Goal: Information Seeking & Learning: Find specific fact

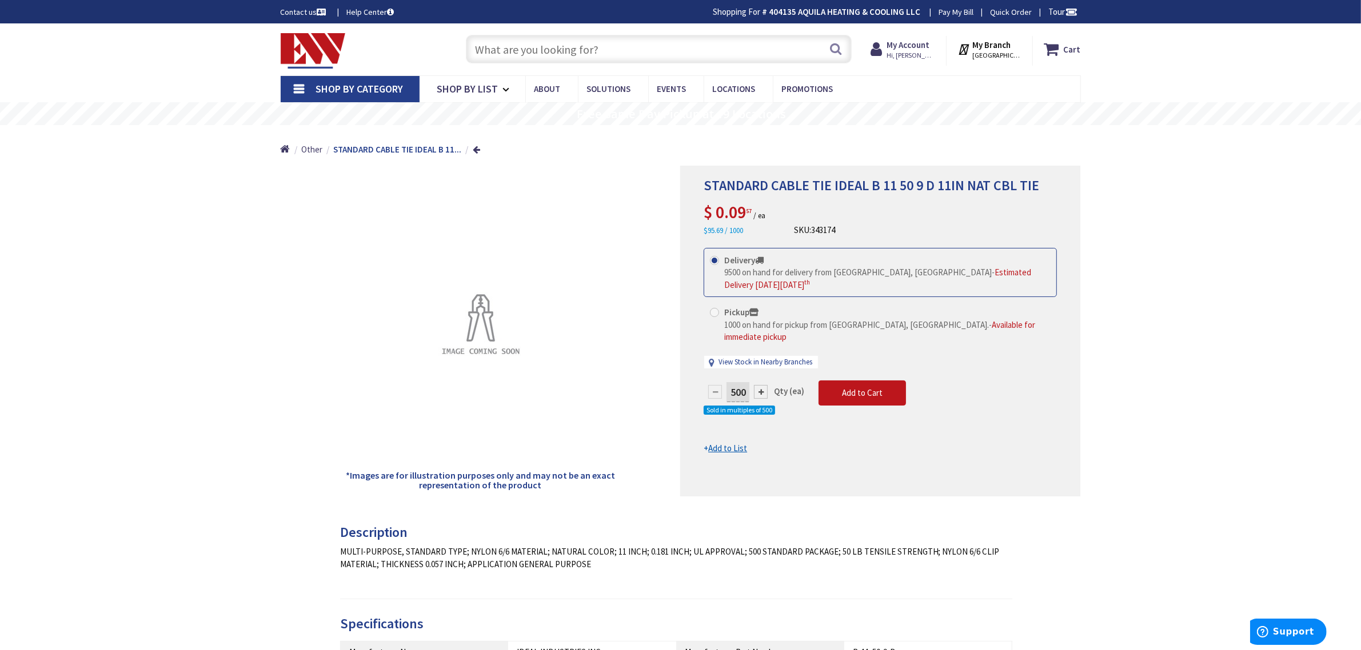
click at [494, 52] on input "text" at bounding box center [659, 49] width 386 height 29
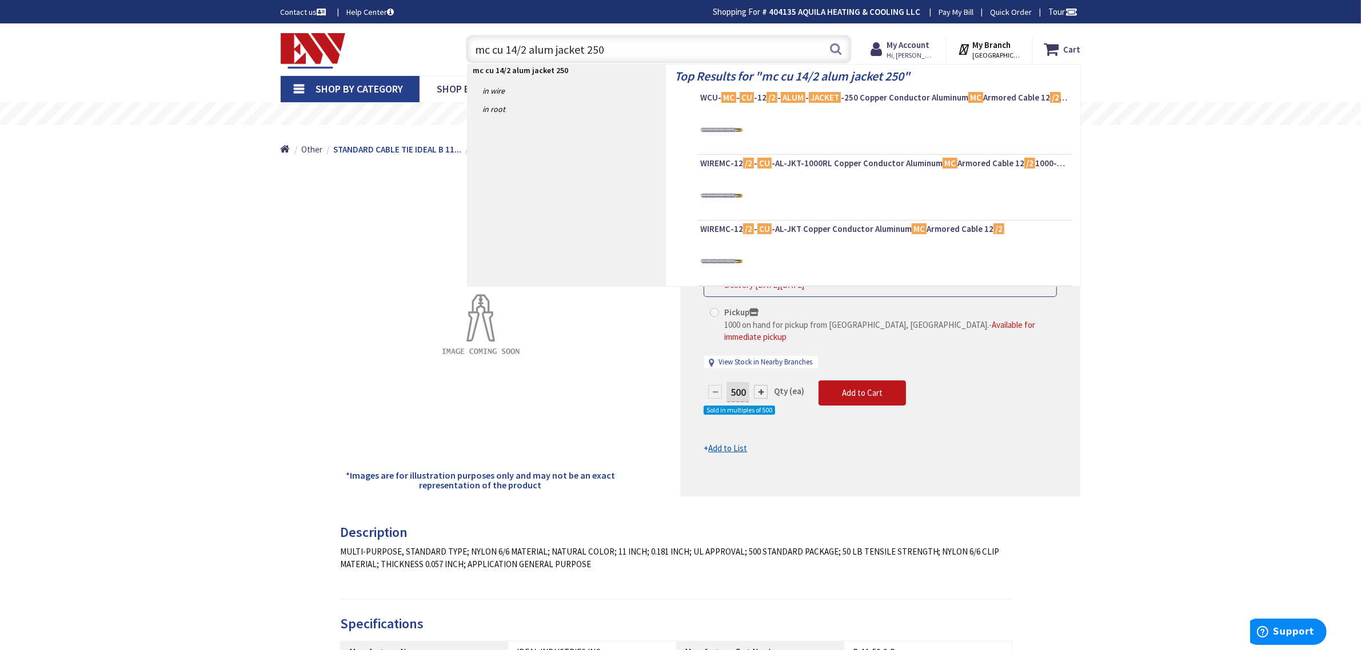
type input "mc cu 14/2 alum jacket 250'"
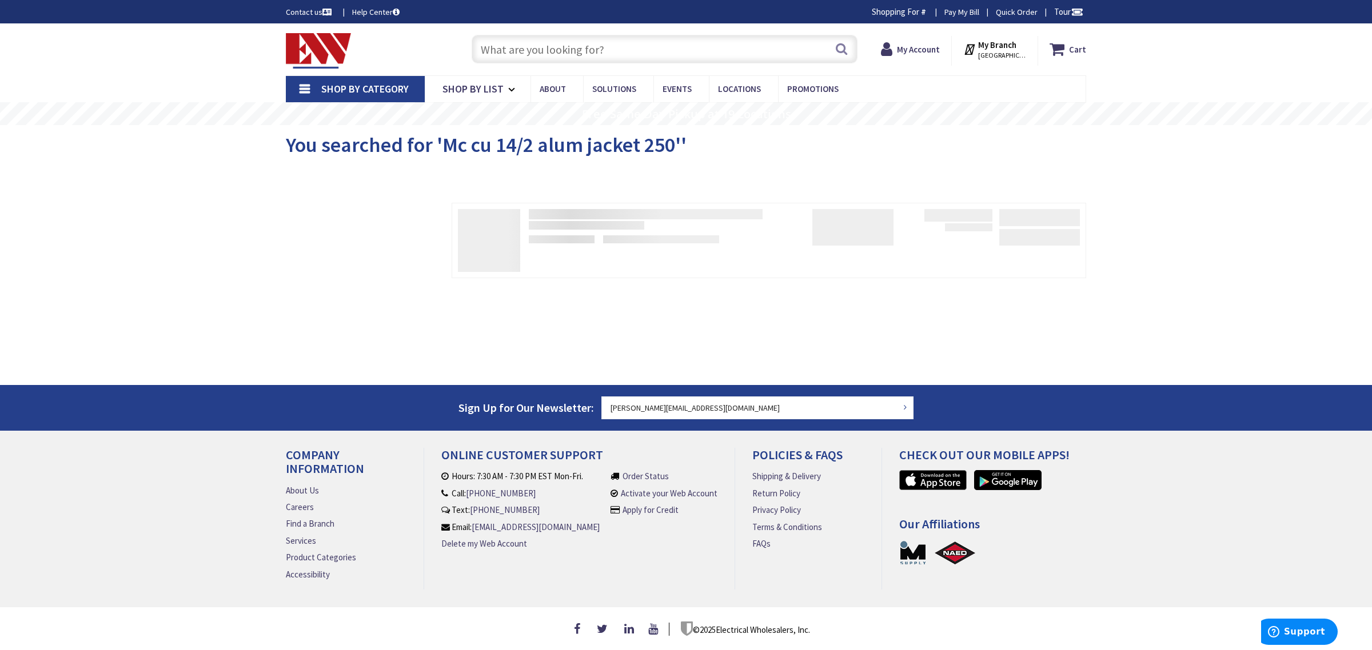
type input "[PERSON_NAME][GEOGRAPHIC_DATA], [GEOGRAPHIC_DATA]"
click at [610, 47] on input "text" at bounding box center [665, 49] width 386 height 29
click at [527, 50] on input "text" at bounding box center [665, 49] width 386 height 29
click at [513, 51] on input "text" at bounding box center [665, 49] width 386 height 29
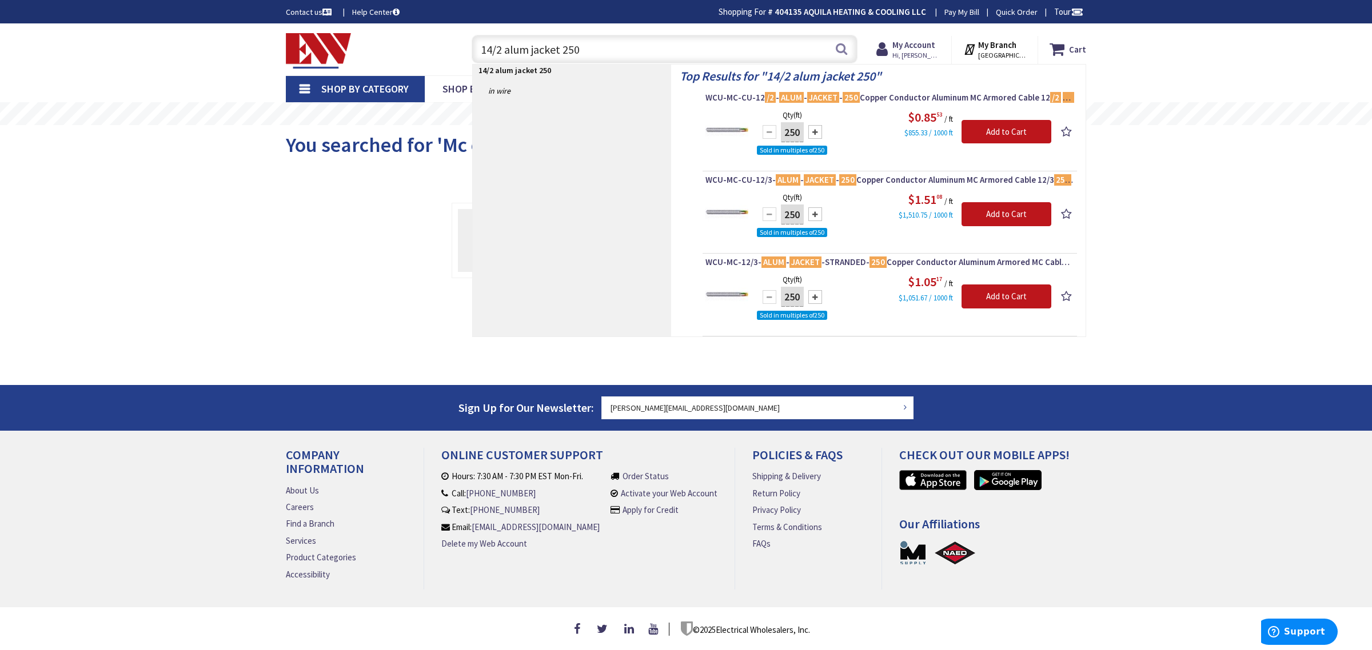
drag, startPoint x: 501, startPoint y: 50, endPoint x: 610, endPoint y: 55, distance: 109.3
click at [610, 55] on input "14/2 alum jacket 250" at bounding box center [665, 49] width 386 height 29
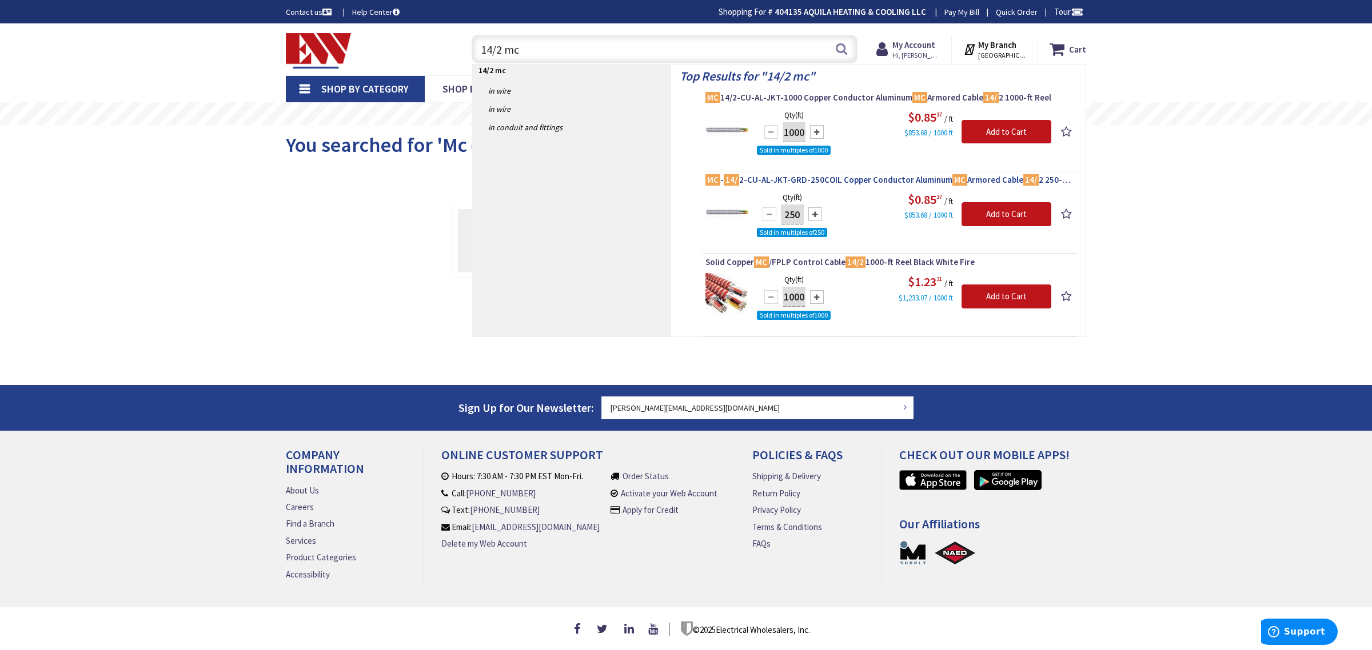
type input "14/2 mc"
click at [837, 182] on span "MC - 14/ 2-CU-AL-JKT-GRD-250COIL Copper Conductor Aluminum MC Armored Cable 14/…" at bounding box center [889, 179] width 369 height 11
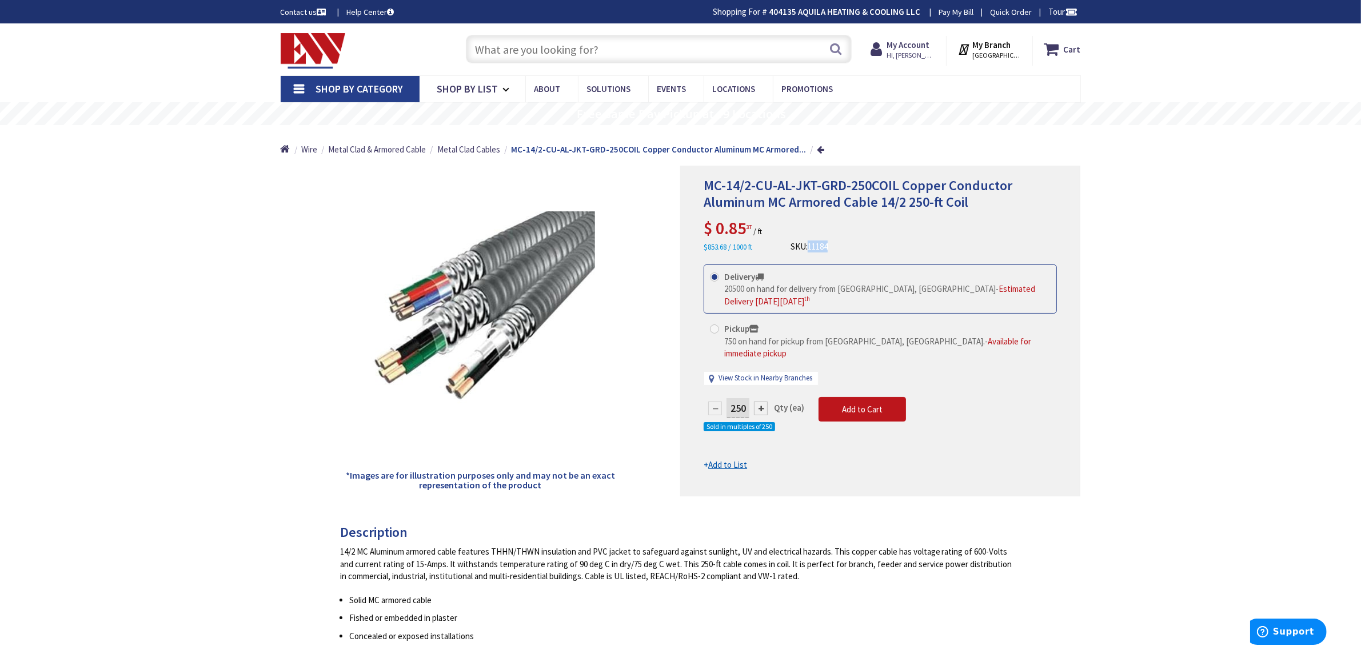
drag, startPoint x: 856, startPoint y: 245, endPoint x: 812, endPoint y: 250, distance: 43.7
click at [812, 250] on div "MC-14/2-CU-AL-JKT-GRD-250COIL Copper Conductor Aluminum MC Armored Cable 14/2 2…" at bounding box center [880, 215] width 353 height 75
copy span "11184"
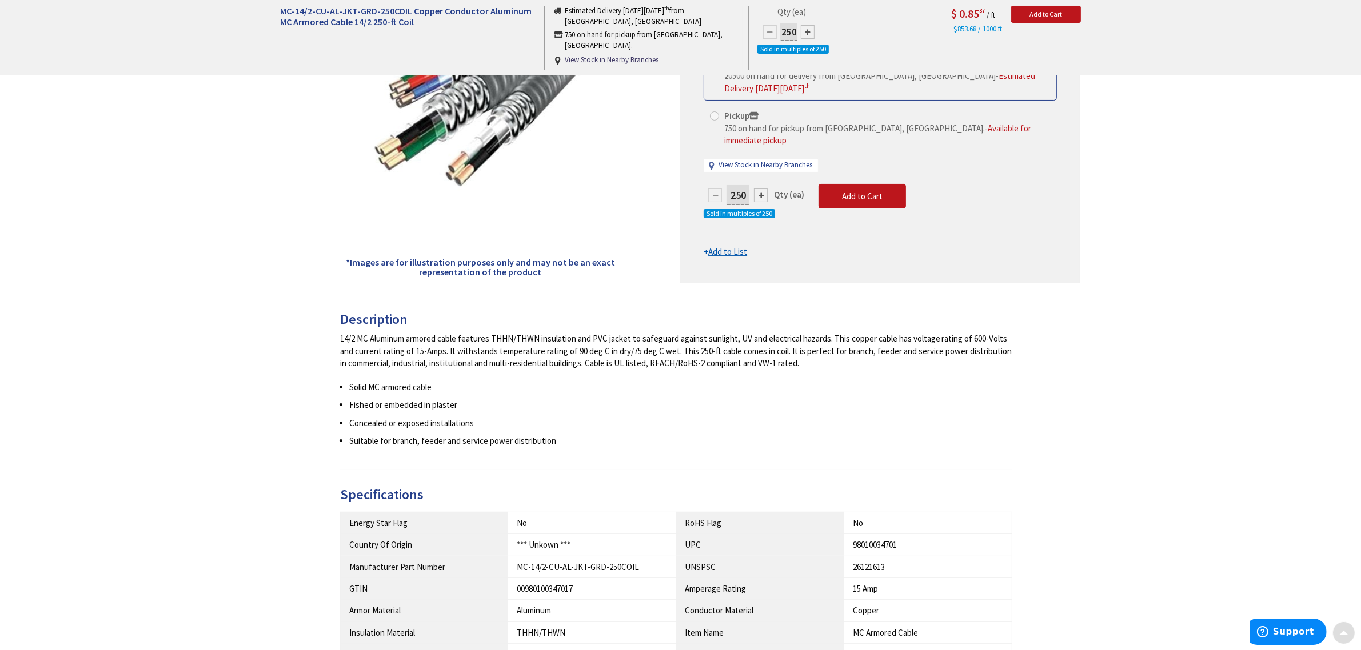
scroll to position [214, 0]
drag, startPoint x: 647, startPoint y: 565, endPoint x: 516, endPoint y: 569, distance: 131.5
click at [516, 569] on td "MC-14/2-CU-AL-JKT-GRD-250COIL" at bounding box center [592, 566] width 168 height 22
copy div "MC-14/2-CU-AL-JKT-GRD-250COIL"
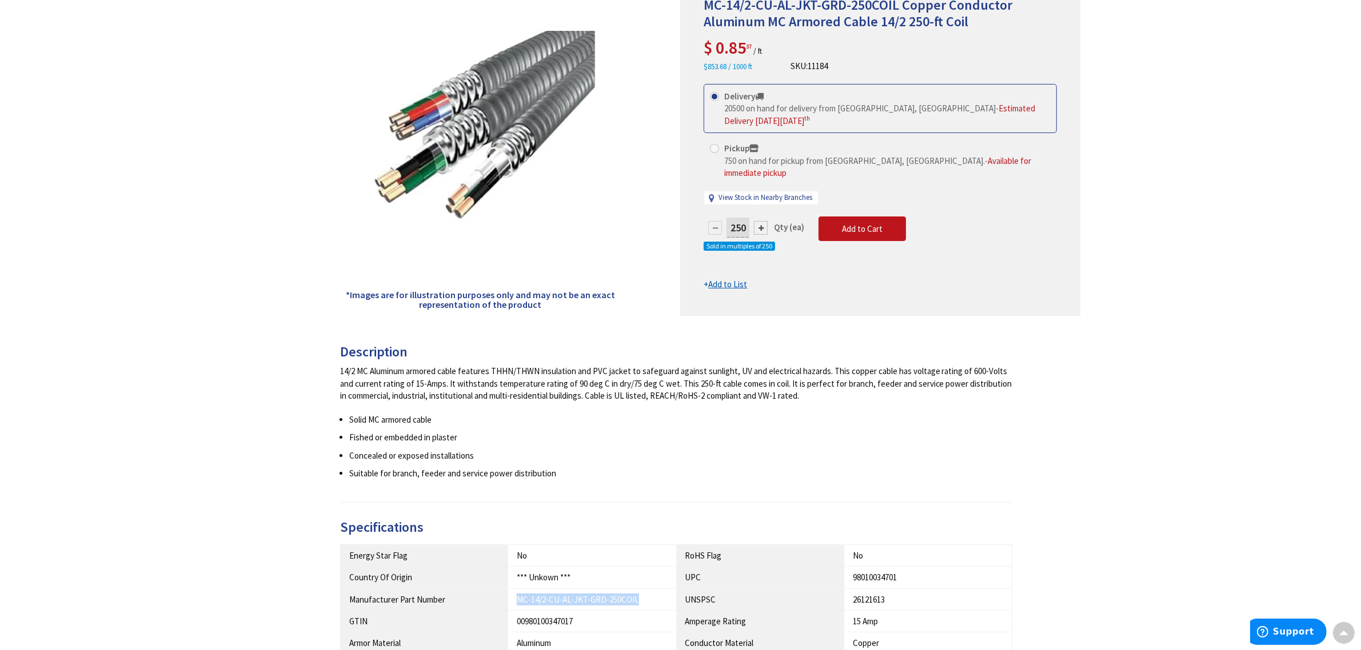
scroll to position [0, 0]
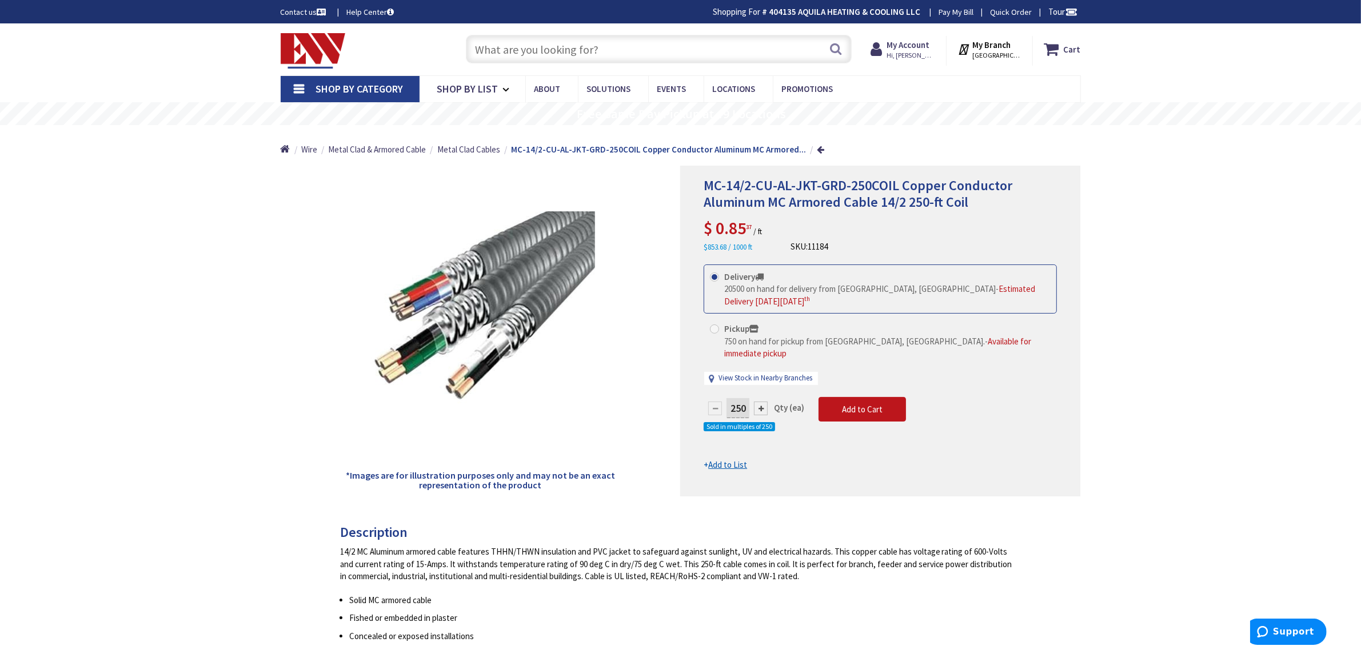
click at [626, 53] on input "text" at bounding box center [659, 49] width 386 height 29
paste input "NMLT50"
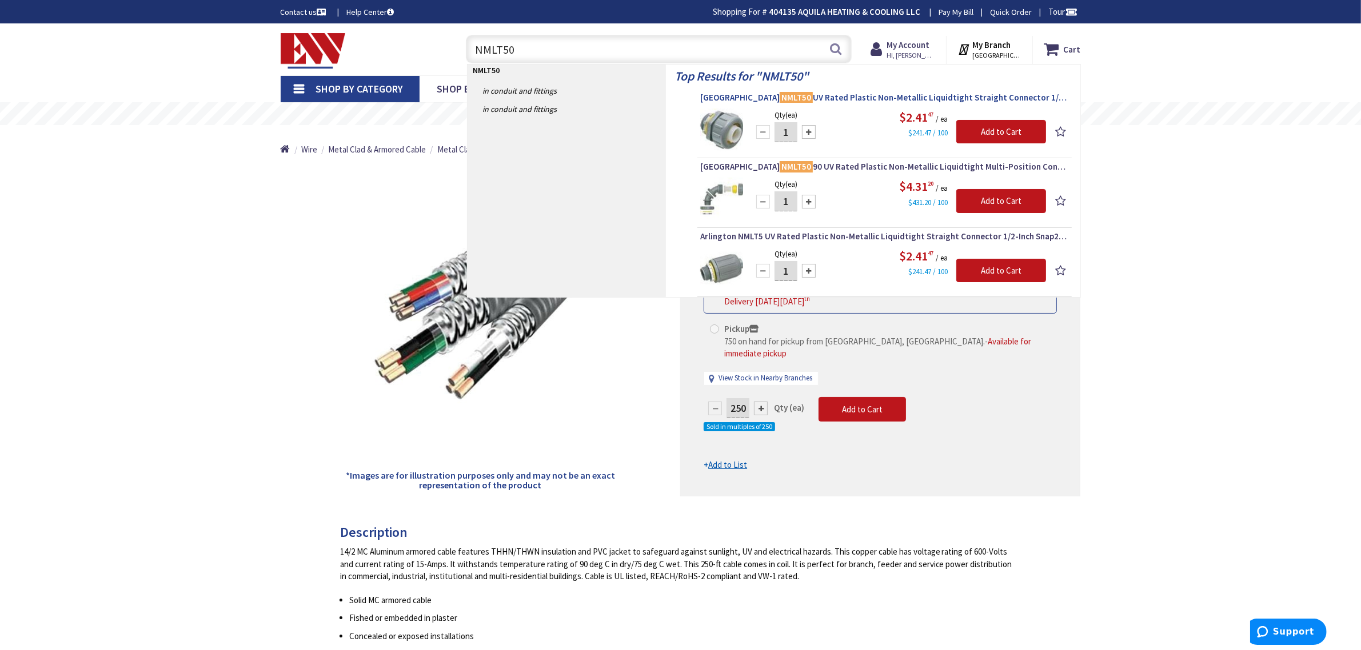
type input "NMLT50"
click at [785, 97] on span "Arlington NMLT50 UV Rated Plastic Non-Metallic Liquidtight Straight Connector 1…" at bounding box center [884, 97] width 369 height 11
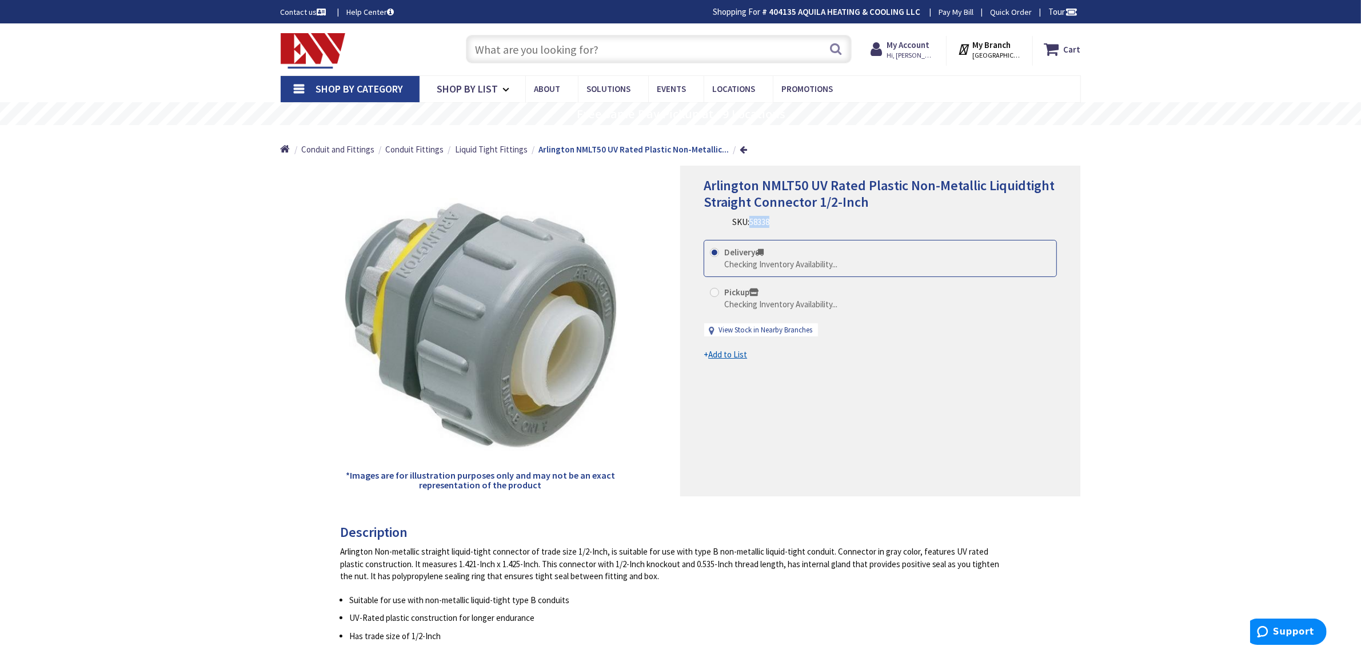
drag, startPoint x: 787, startPoint y: 223, endPoint x: 753, endPoint y: 224, distance: 34.3
click at [753, 224] on div "Arlington NMLT50 UV Rated Plastic Non-Metallic Liquidtight Straight Connector 1…" at bounding box center [880, 203] width 353 height 51
copy span "58338"
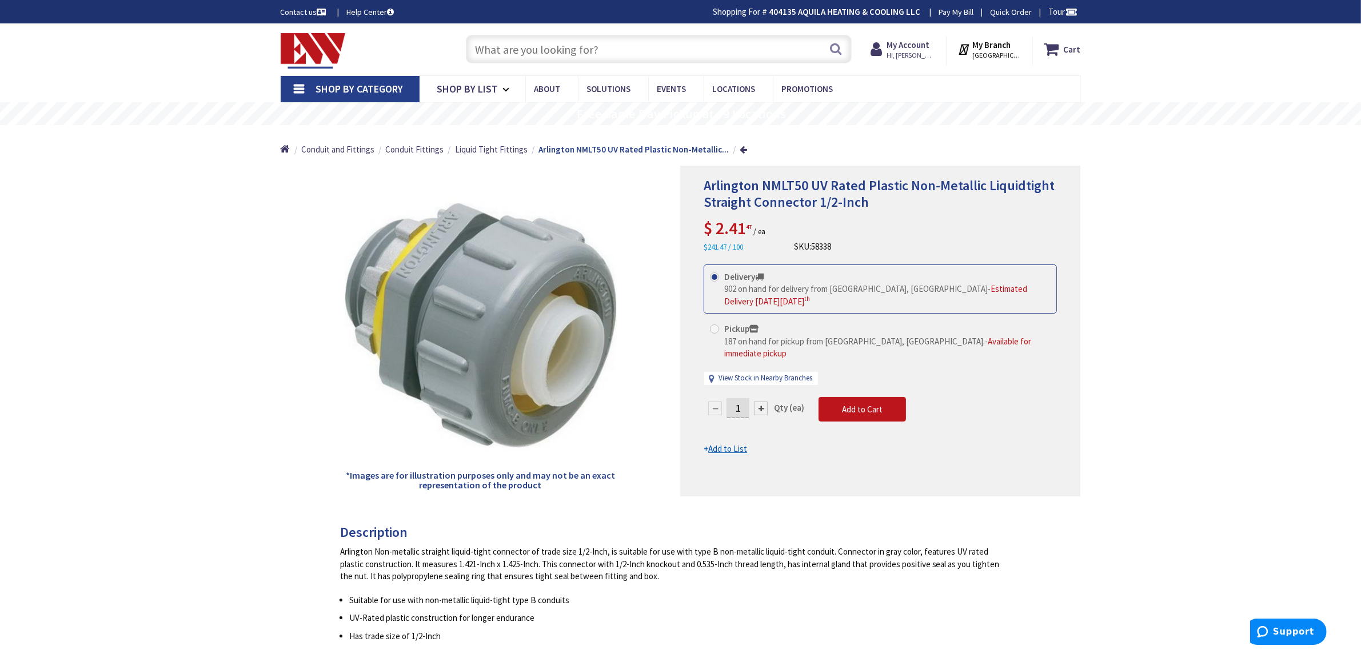
click at [561, 55] on input "text" at bounding box center [659, 49] width 386 height 29
paste input "NMLT75"
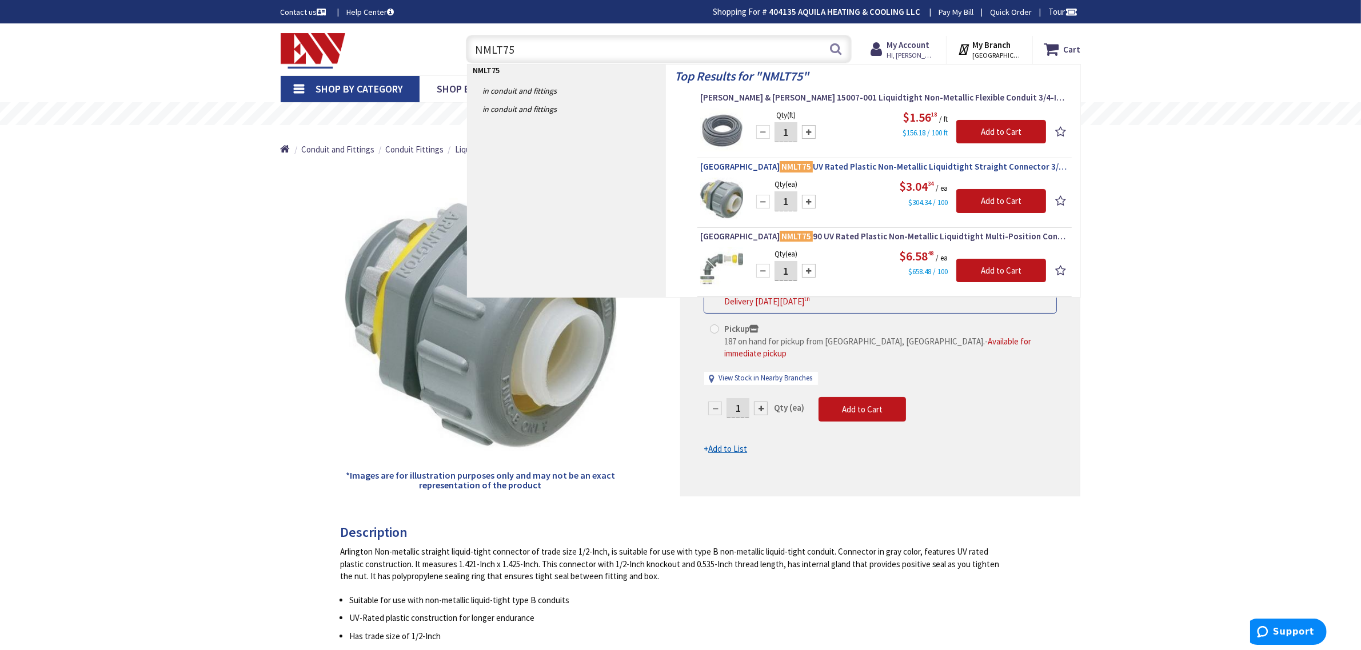
type input "NMLT75"
click at [841, 170] on span "Arlington NMLT75 UV Rated Plastic Non-Metallic Liquidtight Straight Connector 3…" at bounding box center [884, 166] width 369 height 11
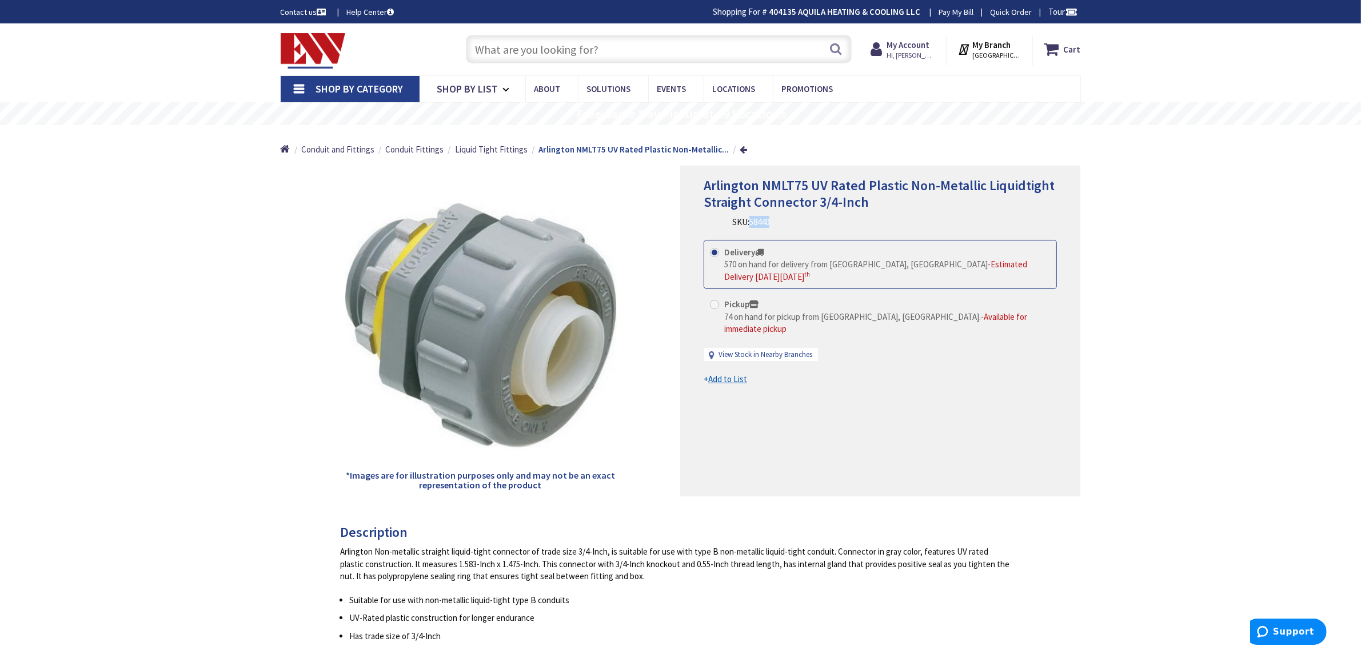
drag, startPoint x: 785, startPoint y: 221, endPoint x: 752, endPoint y: 224, distance: 32.7
click at [752, 224] on div "Arlington NMLT75 UV Rated Plastic Non-Metallic Liquidtight Straight Connector 3…" at bounding box center [880, 203] width 353 height 51
copy span "58440"
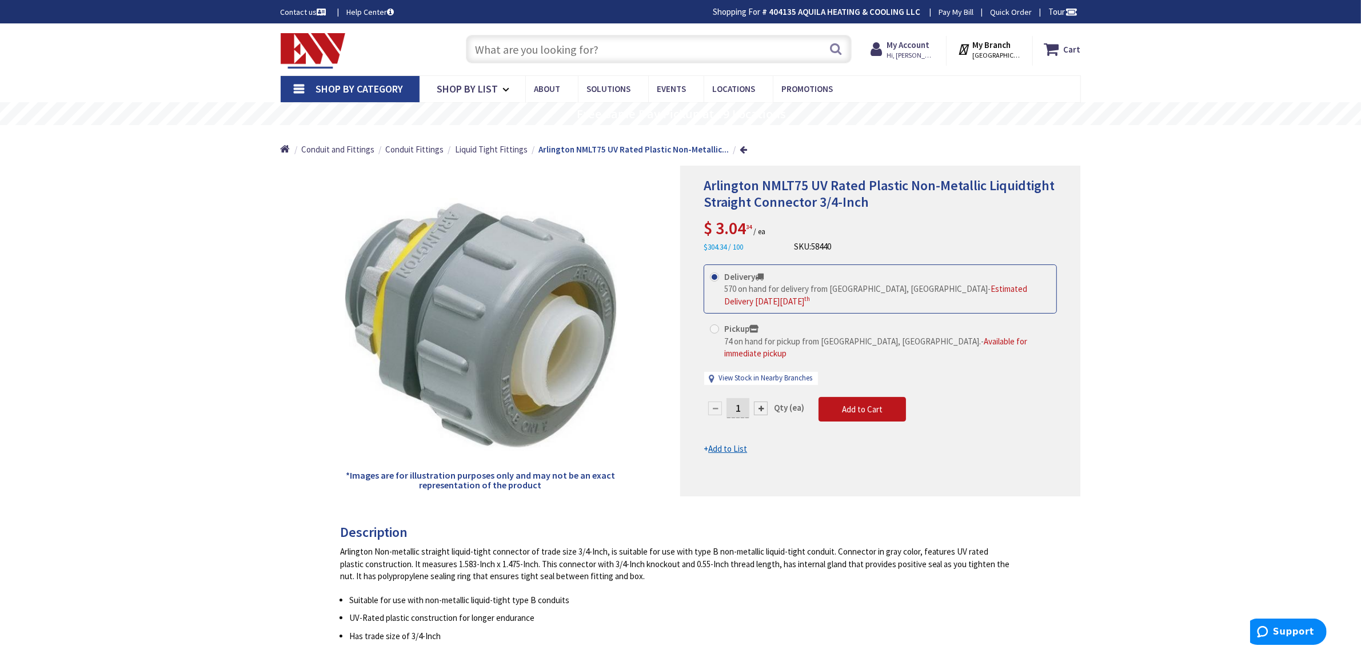
click at [549, 52] on input "text" at bounding box center [659, 49] width 386 height 29
paste input "NMLT9050"
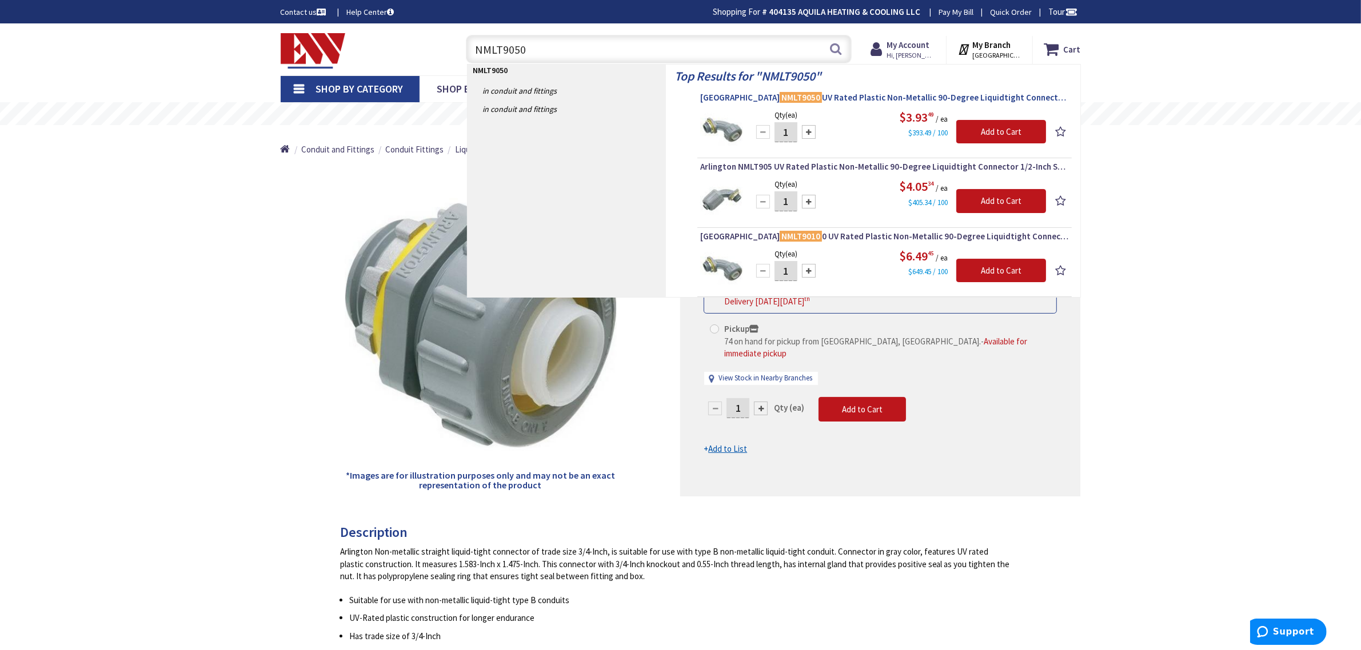
type input "NMLT9050"
click at [823, 101] on span "Arlington NMLT9050 UV Rated Plastic Non-Metallic 90-Degree Liquidtight Connecto…" at bounding box center [884, 97] width 369 height 11
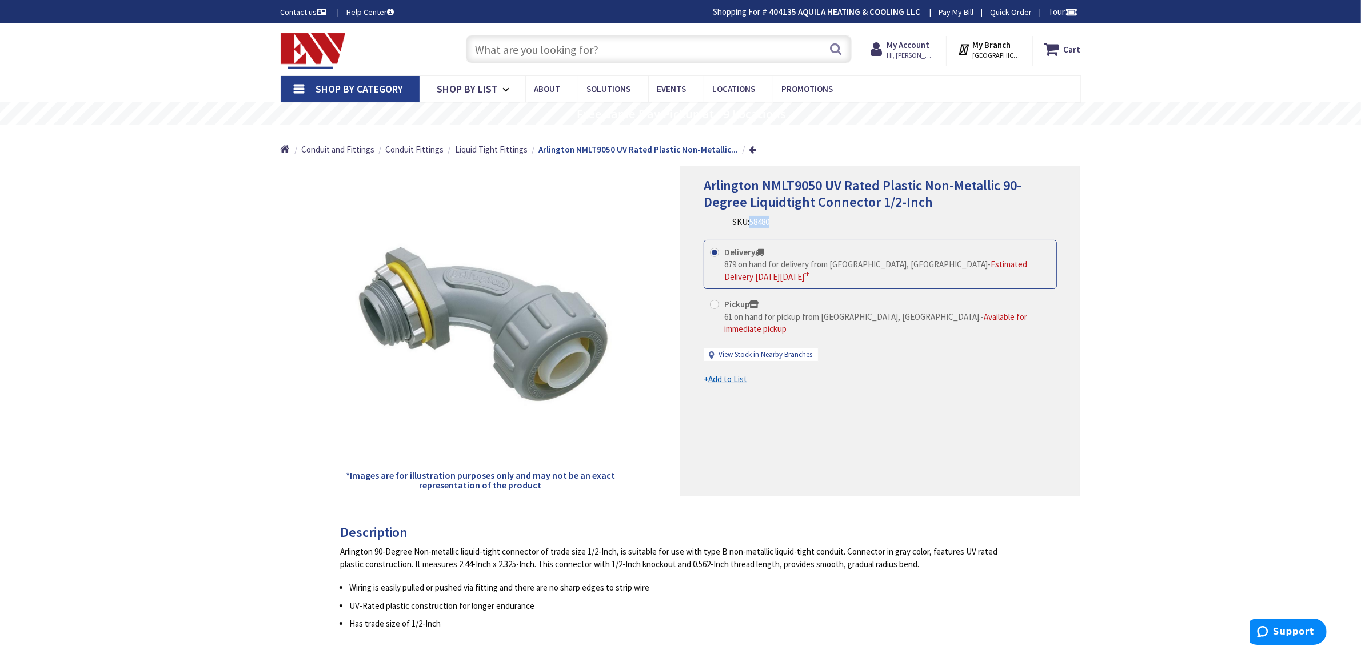
drag, startPoint x: 796, startPoint y: 223, endPoint x: 752, endPoint y: 227, distance: 44.7
click at [752, 227] on div "Arlington NMLT9050 UV Rated Plastic Non-Metallic 90-Degree Liquidtight Connecto…" at bounding box center [880, 203] width 353 height 51
copy span "58480"
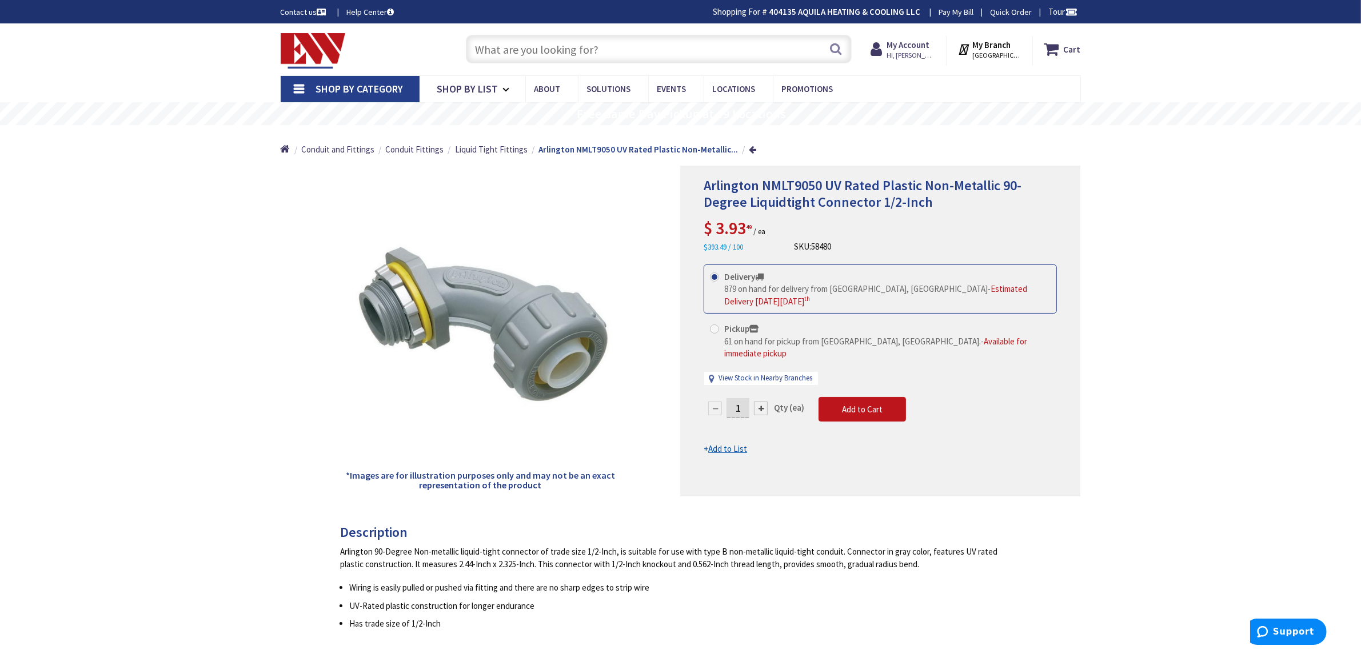
click at [587, 47] on input "text" at bounding box center [659, 49] width 386 height 29
paste input "NMLT9075"
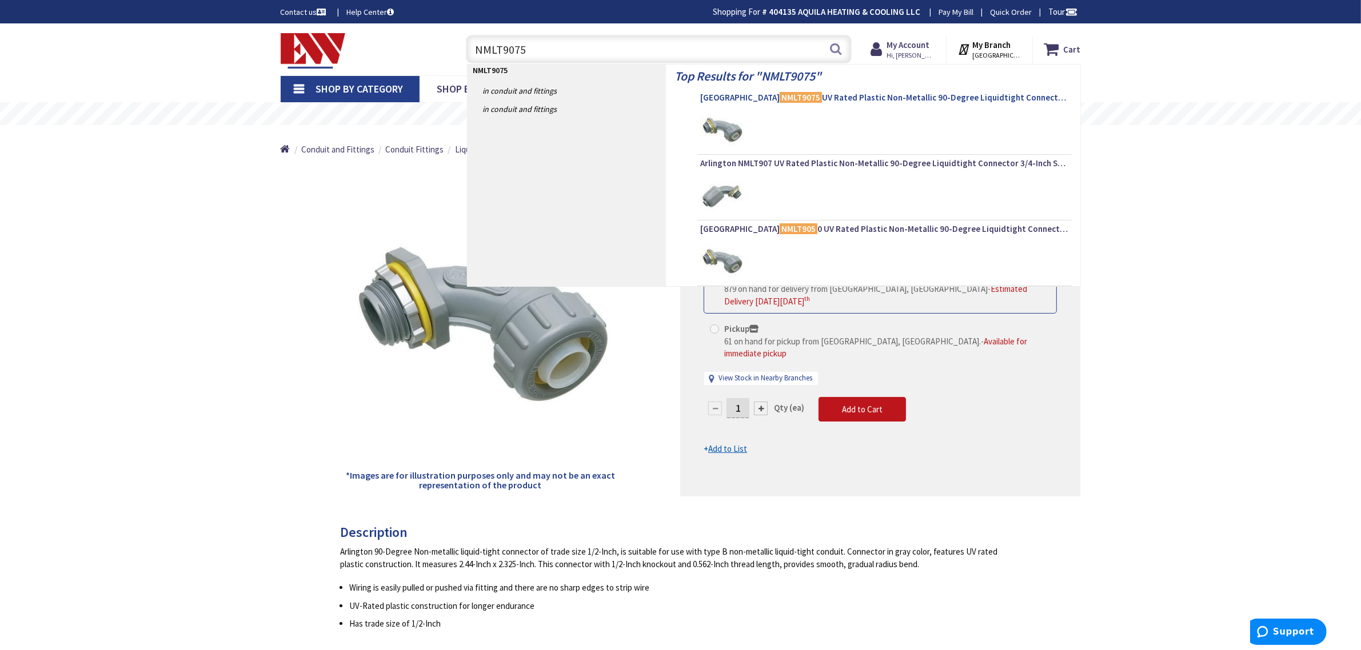
type input "NMLT9075"
click at [780, 99] on mark "NMLT9075" at bounding box center [801, 97] width 42 height 14
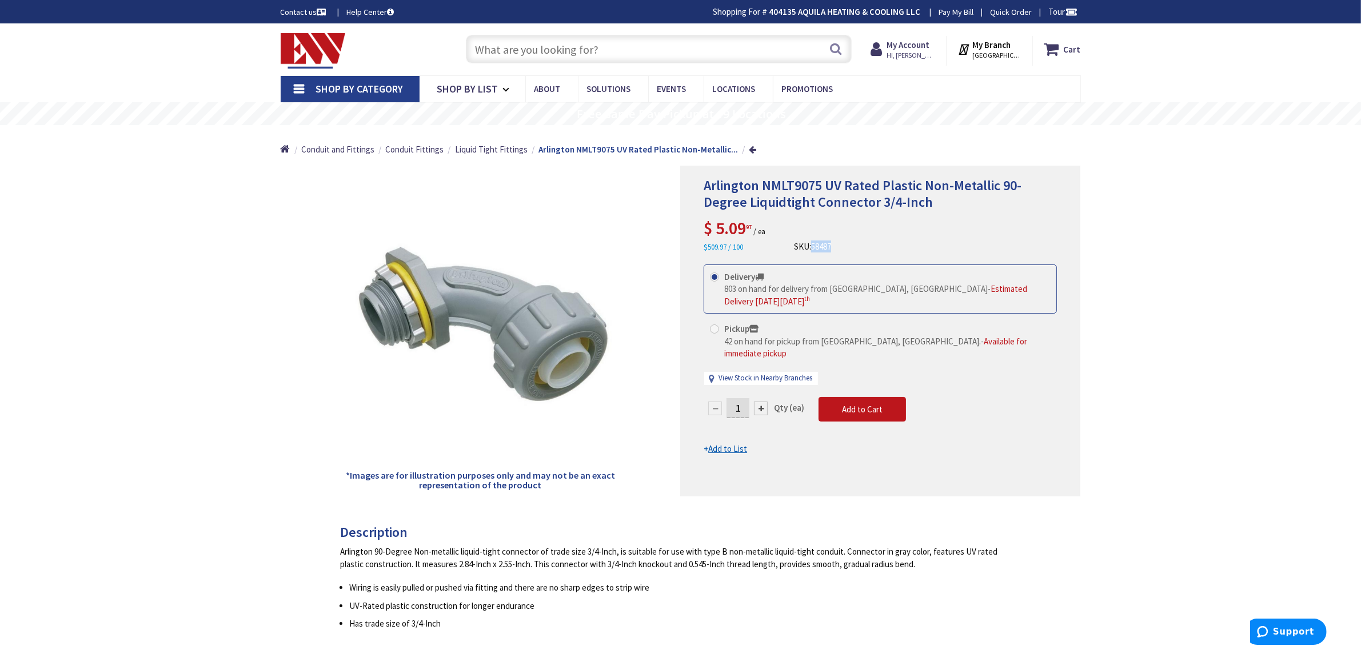
drag, startPoint x: 849, startPoint y: 242, endPoint x: 813, endPoint y: 249, distance: 36.8
click at [813, 249] on div "Arlington NMLT9075 UV Rated Plastic Non-Metallic 90-Degree Liquidtight Connecto…" at bounding box center [880, 215] width 353 height 75
copy span "58487"
click at [568, 43] on input "text" at bounding box center [659, 49] width 386 height 29
paste input "E977DC"
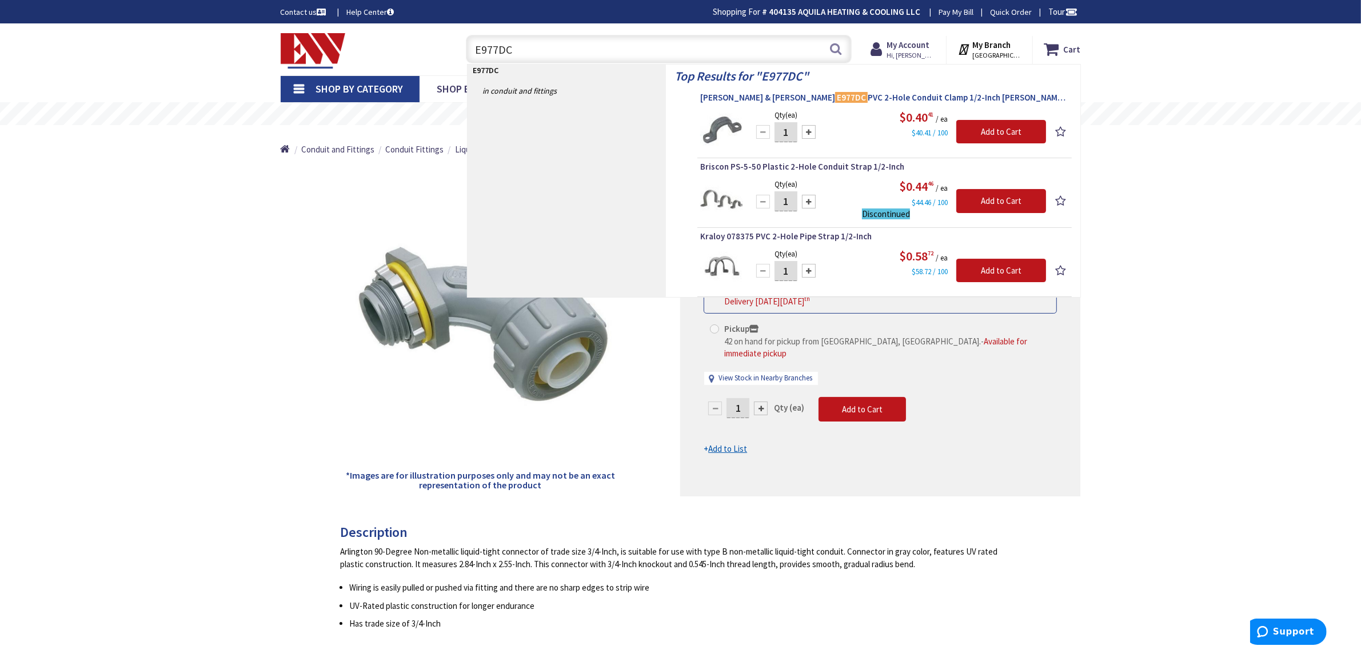
type input "E977DC"
click at [793, 98] on span "Thomas & Betts E977DC PVC 2-Hole Conduit Clamp 1/2-Inch Carlon®" at bounding box center [884, 97] width 369 height 11
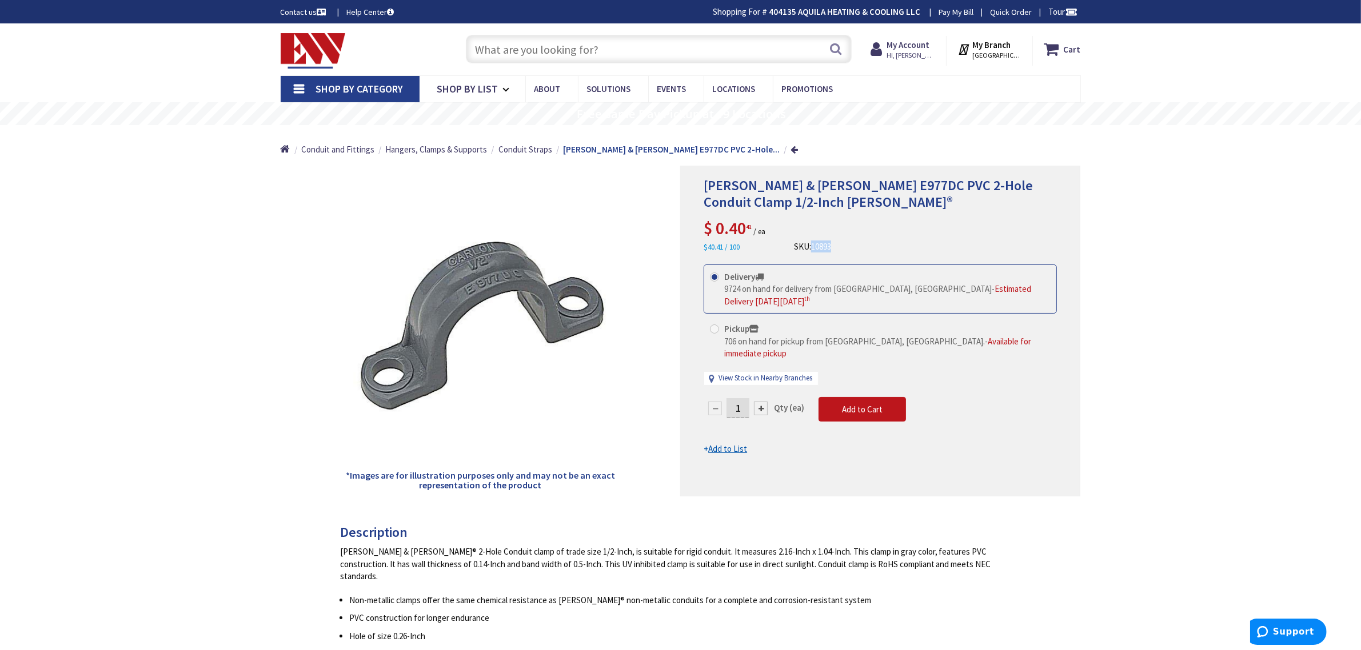
drag, startPoint x: 844, startPoint y: 242, endPoint x: 813, endPoint y: 252, distance: 32.5
click at [813, 252] on div "[PERSON_NAME] & [PERSON_NAME] E977DC PVC 2-Hole Conduit Clamp 1/2-Inch [PERSON_…" at bounding box center [880, 215] width 353 height 75
copy span "10893"
click at [524, 49] on input "text" at bounding box center [659, 49] width 386 height 29
paste input "E977EC"
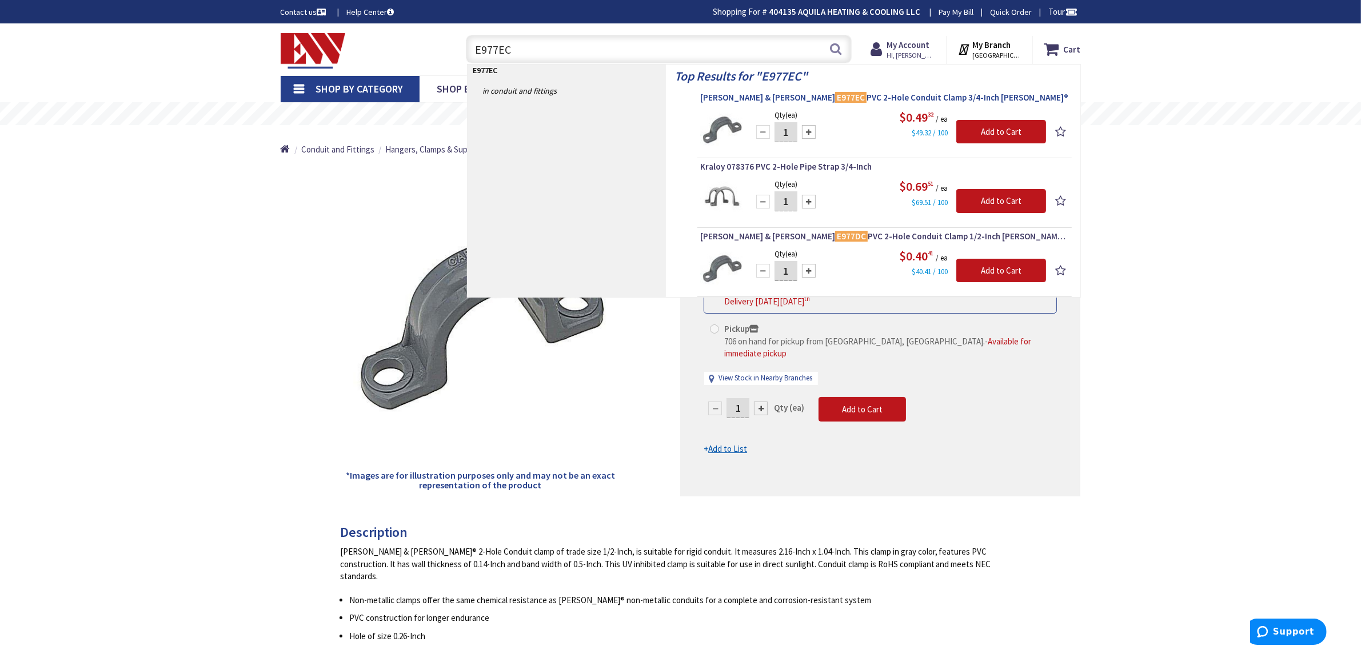
type input "E977EC"
click at [836, 98] on span "[PERSON_NAME] & [PERSON_NAME] E977EC PVC 2-Hole Conduit Clamp 3/4-Inch [PERSON_…" at bounding box center [884, 97] width 369 height 11
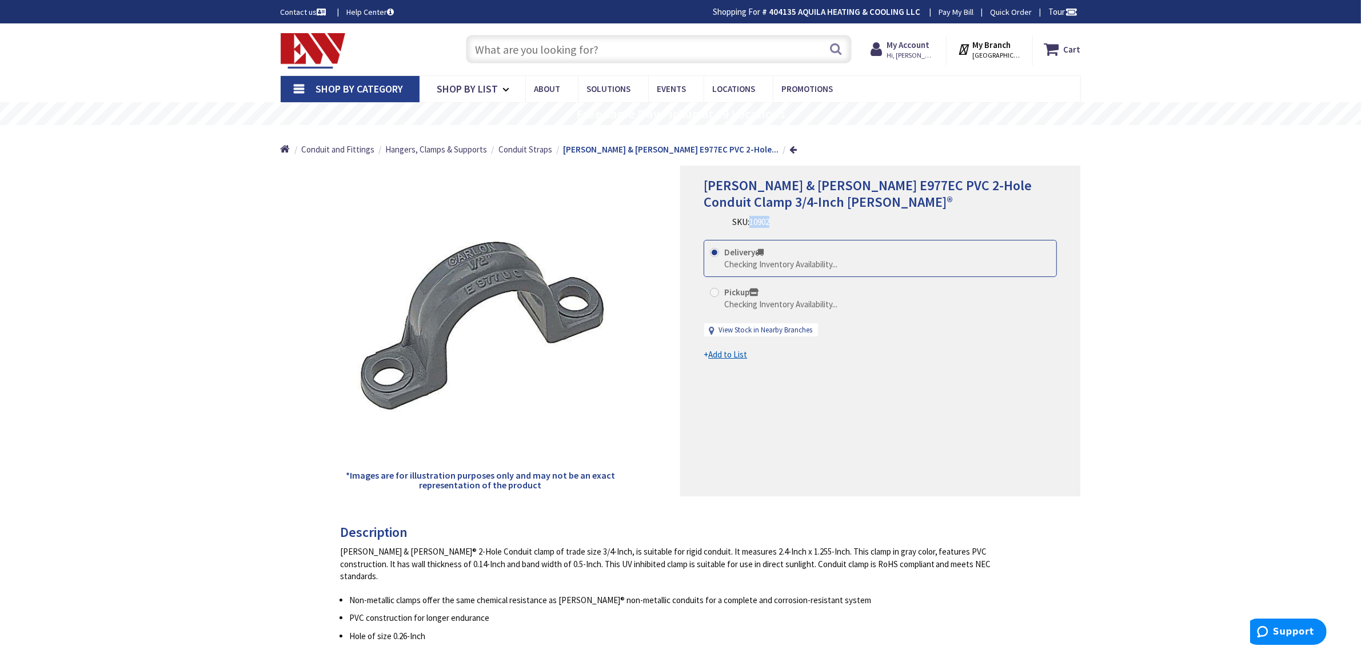
drag, startPoint x: 789, startPoint y: 226, endPoint x: 752, endPoint y: 225, distance: 37.2
click at [752, 225] on div "[PERSON_NAME] & [PERSON_NAME] E977EC PVC 2-Hole Conduit Clamp 3/4-Inch [PERSON_…" at bounding box center [880, 203] width 353 height 51
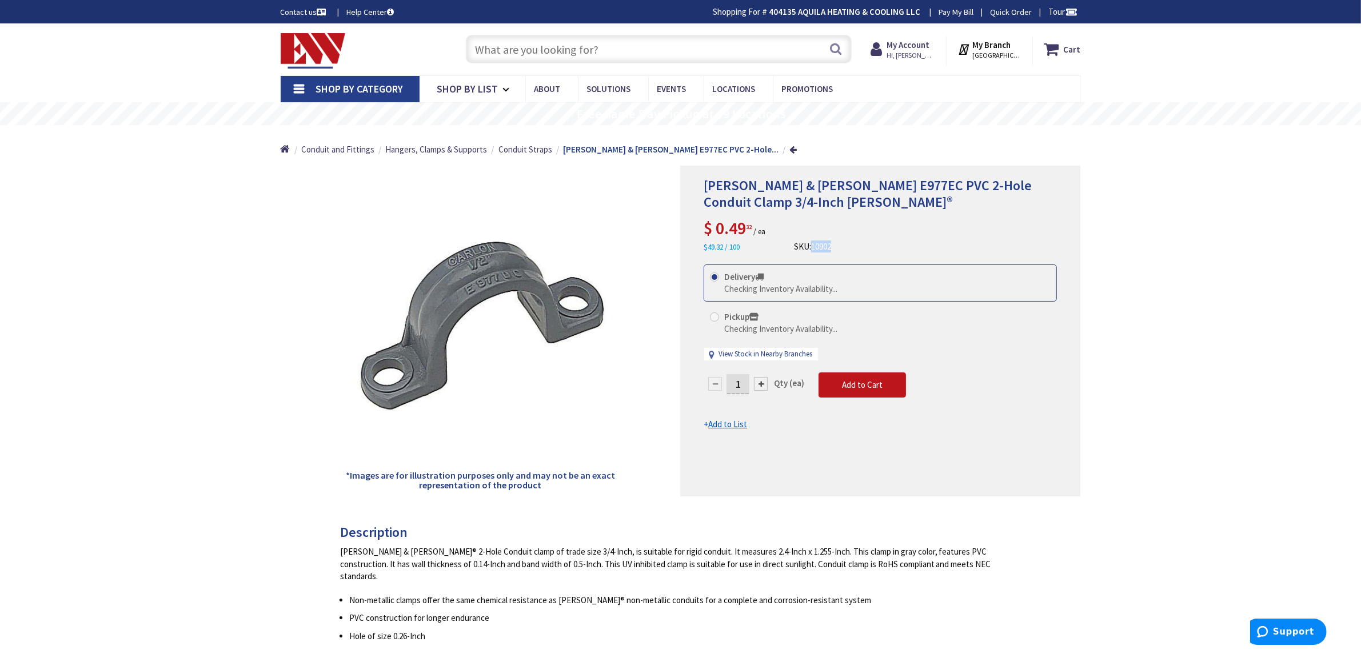
copy span "10902"
